Goal: Information Seeking & Learning: Learn about a topic

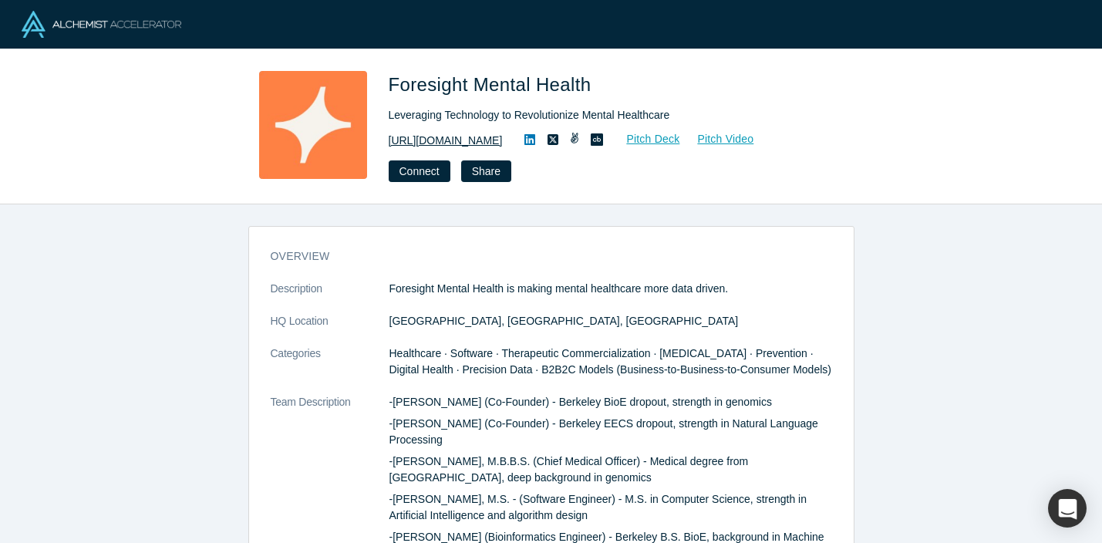
click at [455, 140] on link "[URL][DOMAIN_NAME]" at bounding box center [446, 141] width 114 height 16
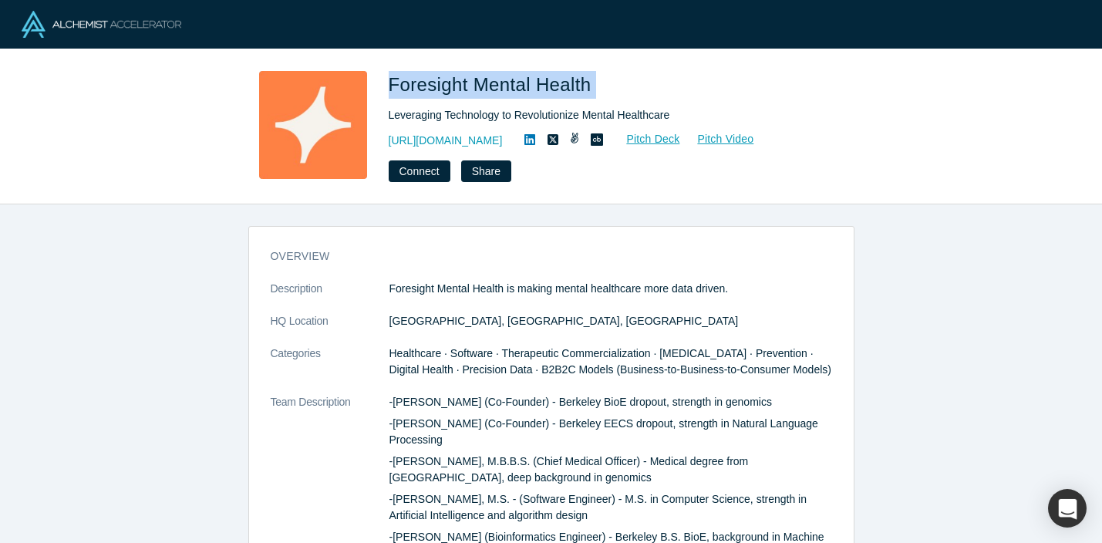
drag, startPoint x: 385, startPoint y: 80, endPoint x: 601, endPoint y: 78, distance: 215.1
click at [601, 78] on div "Foresight Mental Health Leveraging Technology to Revolutionize Mental Healthcar…" at bounding box center [551, 126] width 606 height 111
copy span "Foresight Mental Health"
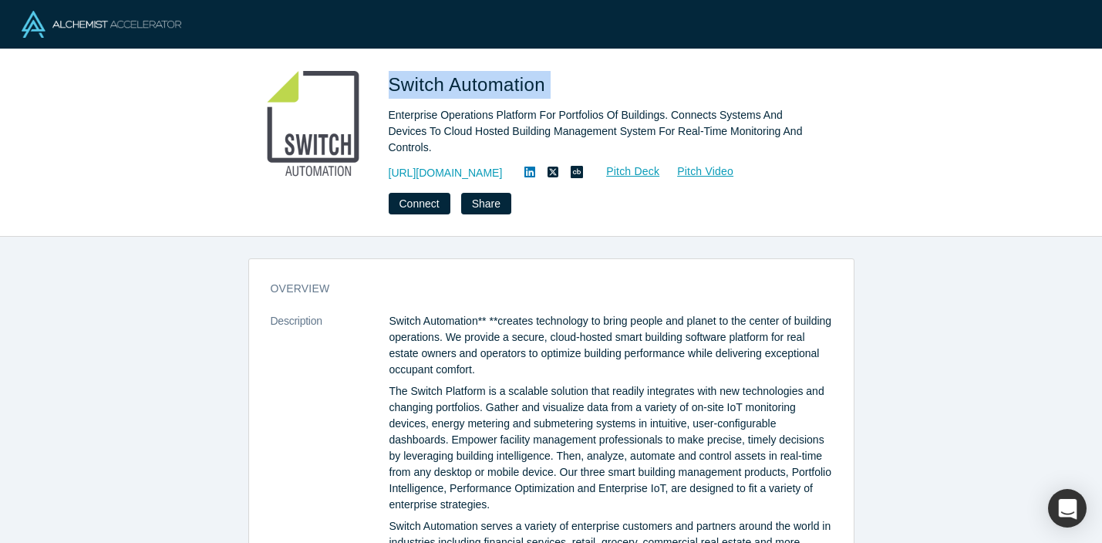
drag, startPoint x: 392, startPoint y: 85, endPoint x: 572, endPoint y: 86, distance: 180.4
click at [572, 86] on h1 "Switch Automation" at bounding box center [605, 85] width 432 height 28
copy span "Switch Automation"
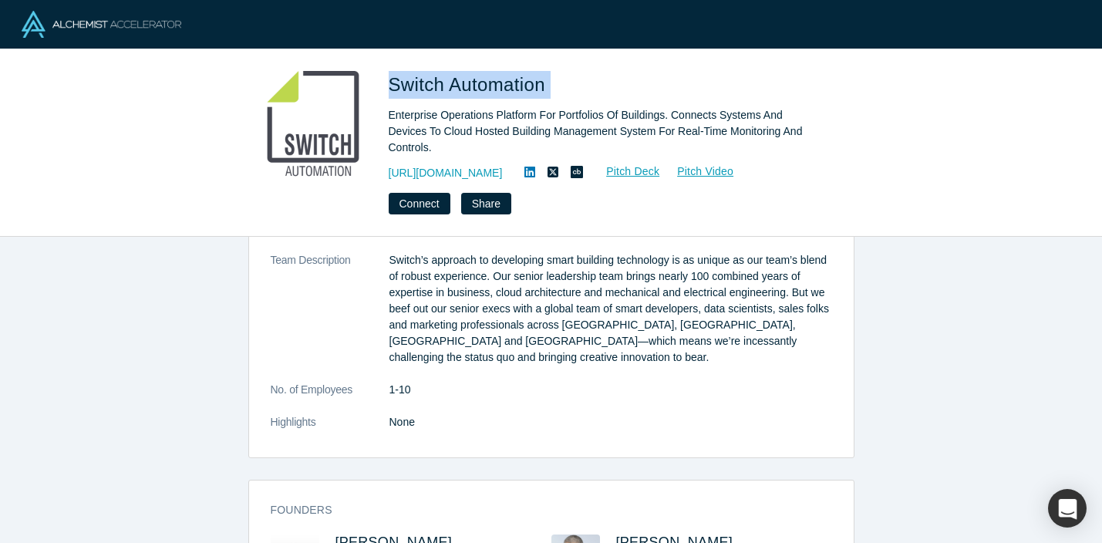
scroll to position [349, 0]
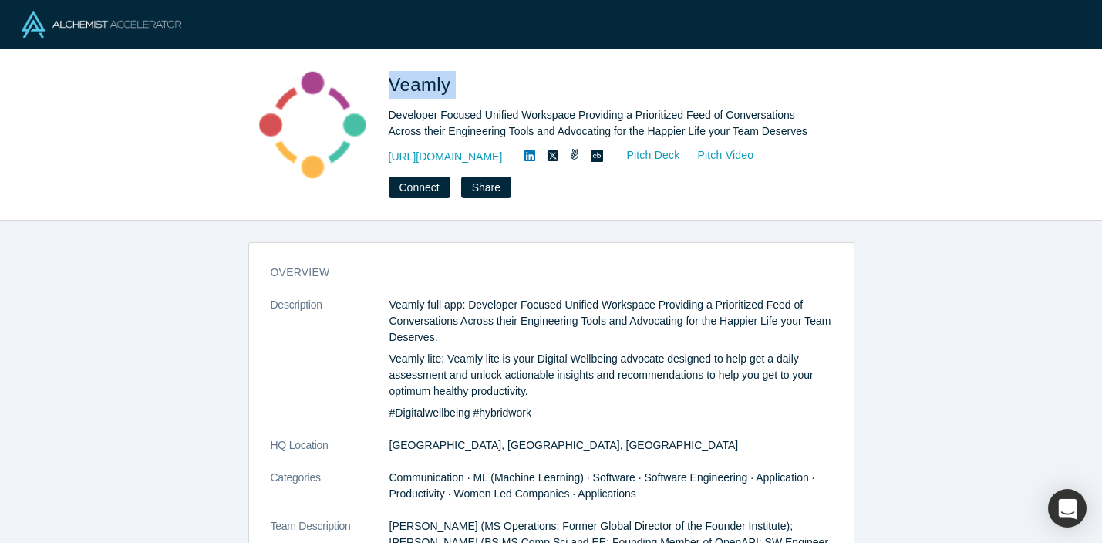
drag, startPoint x: 390, startPoint y: 82, endPoint x: 461, endPoint y: 87, distance: 71.1
click at [462, 87] on h1 "Veamly" at bounding box center [605, 85] width 432 height 28
copy span "Veamly"
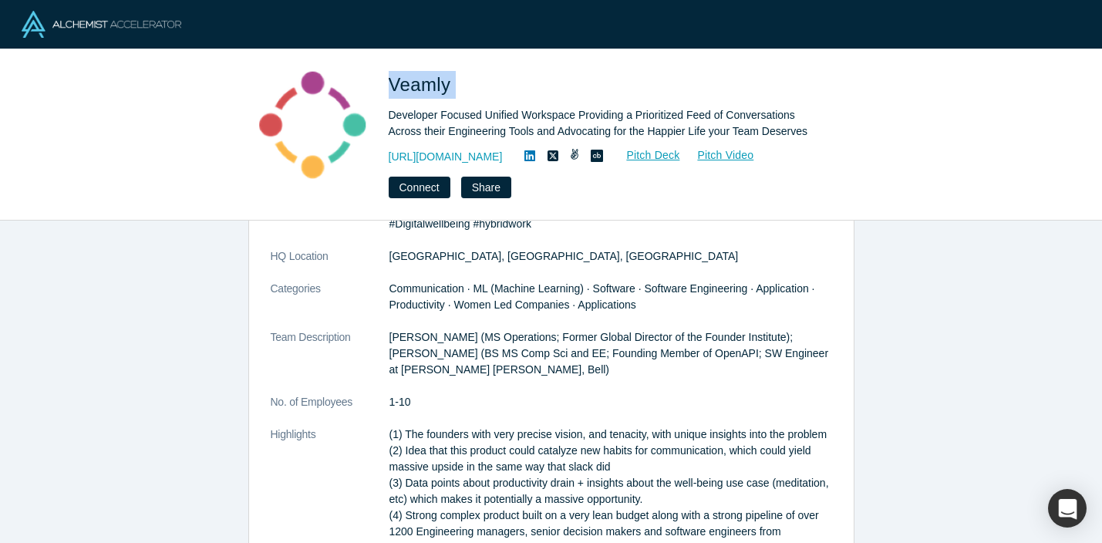
scroll to position [182, 0]
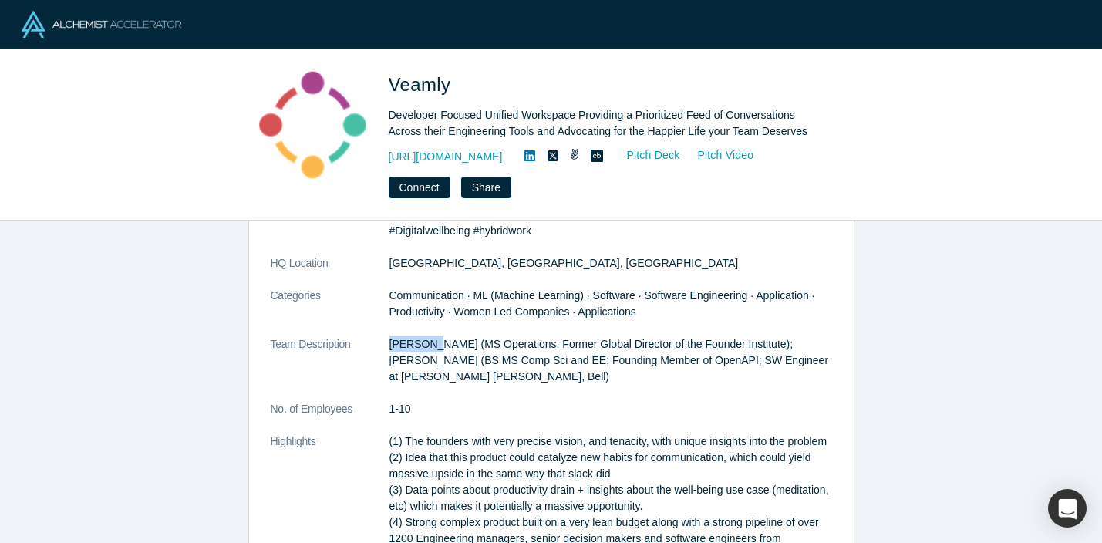
drag, startPoint x: 386, startPoint y: 340, endPoint x: 439, endPoint y: 340, distance: 52.4
click at [439, 340] on dl "Description Veamly full app: Developer Focused Unified Workspace Providing a Pr…" at bounding box center [551, 347] width 561 height 464
click at [428, 348] on p "Emna Ghariani (MS Operations; Former Global Director of the Founder Institute);…" at bounding box center [610, 360] width 442 height 49
drag, startPoint x: 460, startPoint y: 344, endPoint x: 391, endPoint y: 336, distance: 69.8
click at [391, 336] on p "Emna Ghariani (MS Operations; Former Global Director of the Founder Institute);…" at bounding box center [610, 360] width 442 height 49
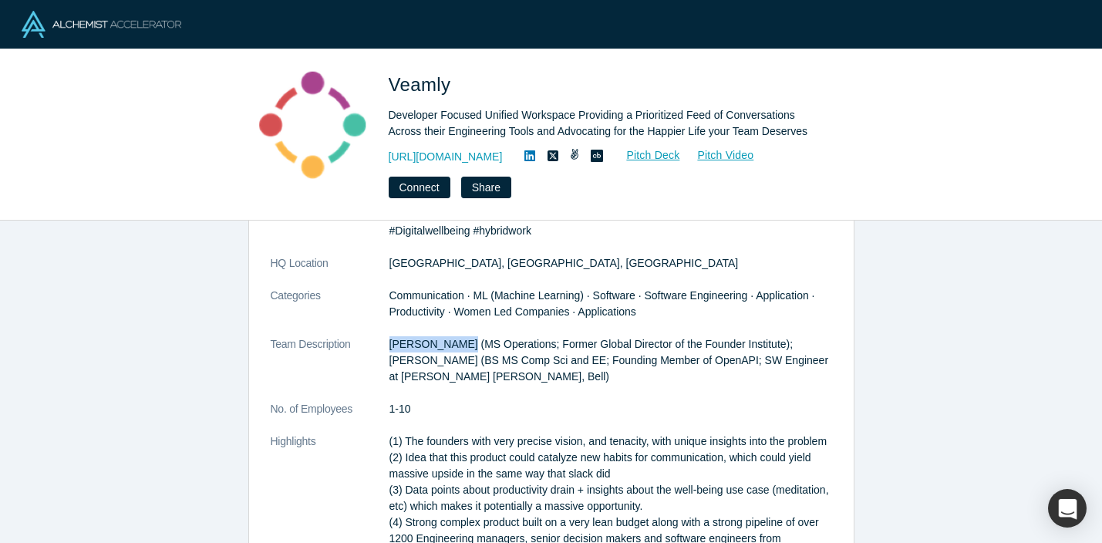
copy p "Emna Ghariani"
drag, startPoint x: 780, startPoint y: 341, endPoint x: 421, endPoint y: 354, distance: 359.5
click at [421, 355] on p "Emna Ghariani (MS Operations; Former Global Director of the Founder Institute);…" at bounding box center [610, 360] width 442 height 49
copy p "Ramzi Maalej"
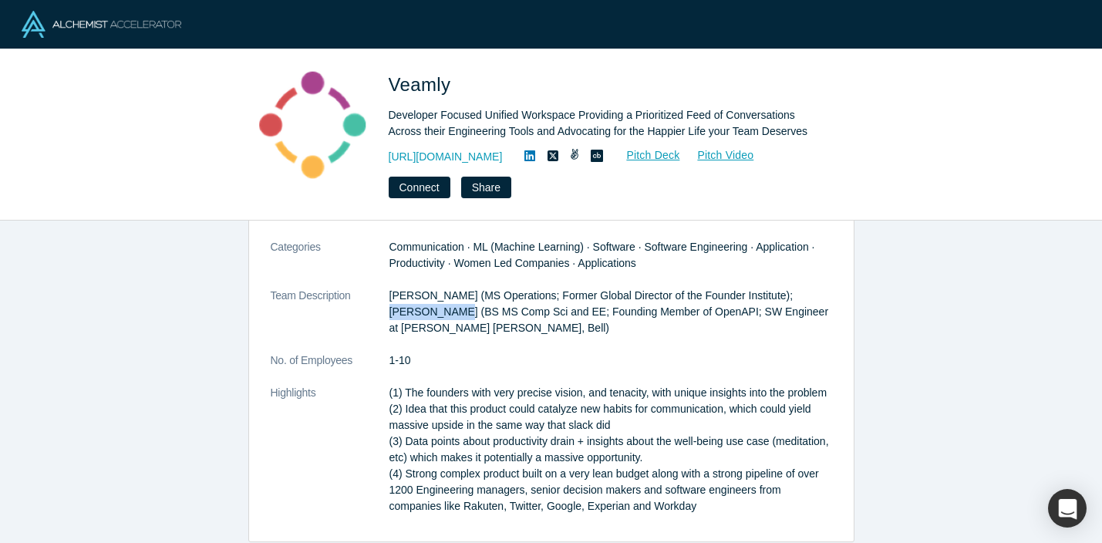
scroll to position [224, 0]
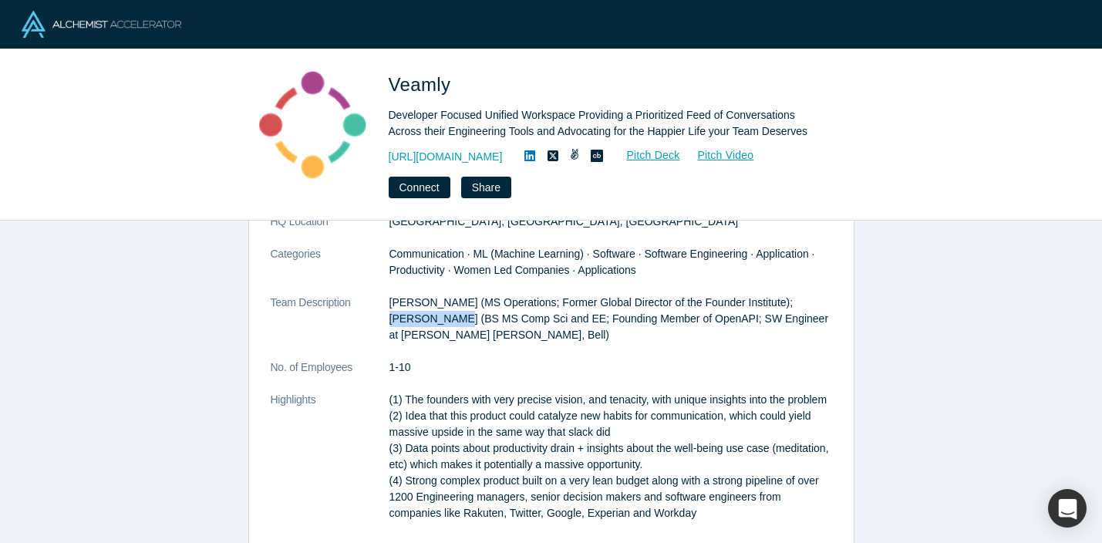
copy p "Ramzi Maalej"
click at [488, 154] on link "https://www.veamly.com" at bounding box center [446, 157] width 114 height 16
click at [475, 150] on link "https://www.veamly.com" at bounding box center [446, 157] width 114 height 16
click at [490, 150] on link "https://www.veamly.com" at bounding box center [446, 157] width 114 height 16
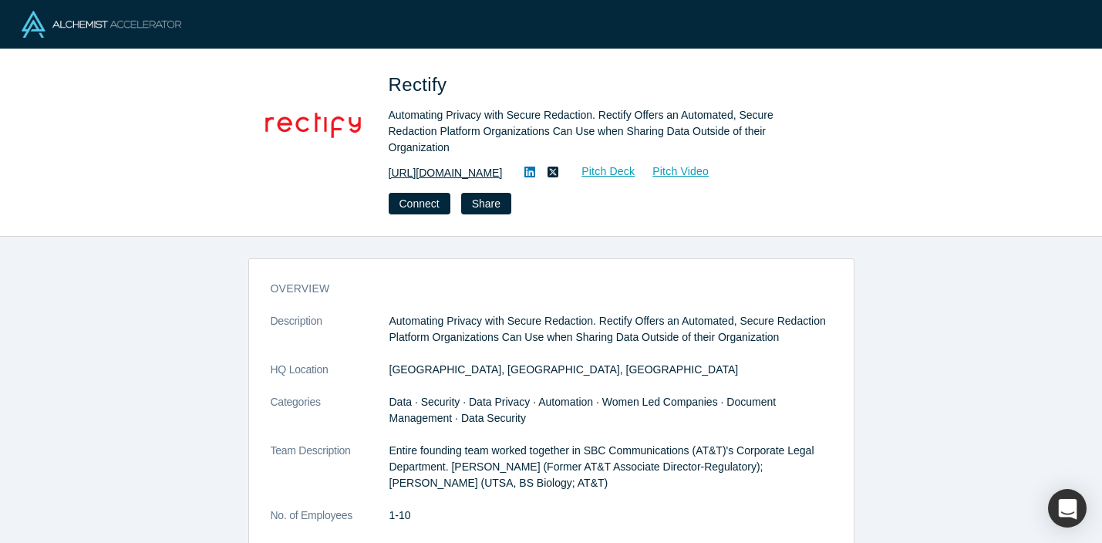
click at [503, 169] on link "[URL][DOMAIN_NAME]" at bounding box center [446, 173] width 114 height 16
drag, startPoint x: 390, startPoint y: 77, endPoint x: 461, endPoint y: 82, distance: 71.1
click at [461, 82] on h1 "Rectify" at bounding box center [605, 85] width 432 height 28
copy span "Rectify"
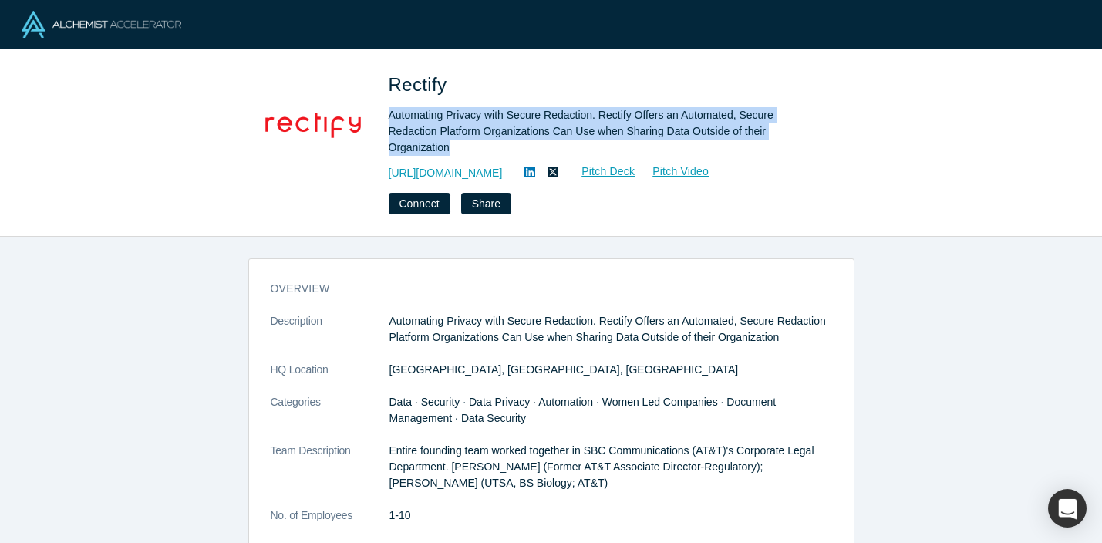
drag, startPoint x: 387, startPoint y: 109, endPoint x: 456, endPoint y: 141, distance: 76.2
click at [456, 141] on div "Rectify Automating Privacy with Secure Redaction. Rectify Offers an Automated, …" at bounding box center [551, 142] width 606 height 143
copy div "Automating Privacy with Secure Redaction. Rectify Offers an Automated, Secure R…"
